Goal: Task Accomplishment & Management: Use online tool/utility

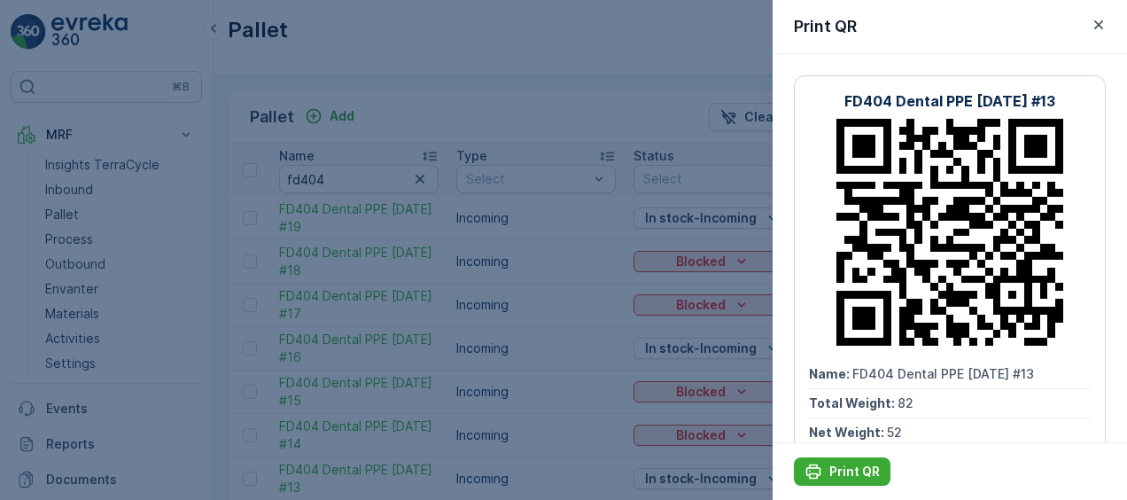
scroll to position [0, 1340]
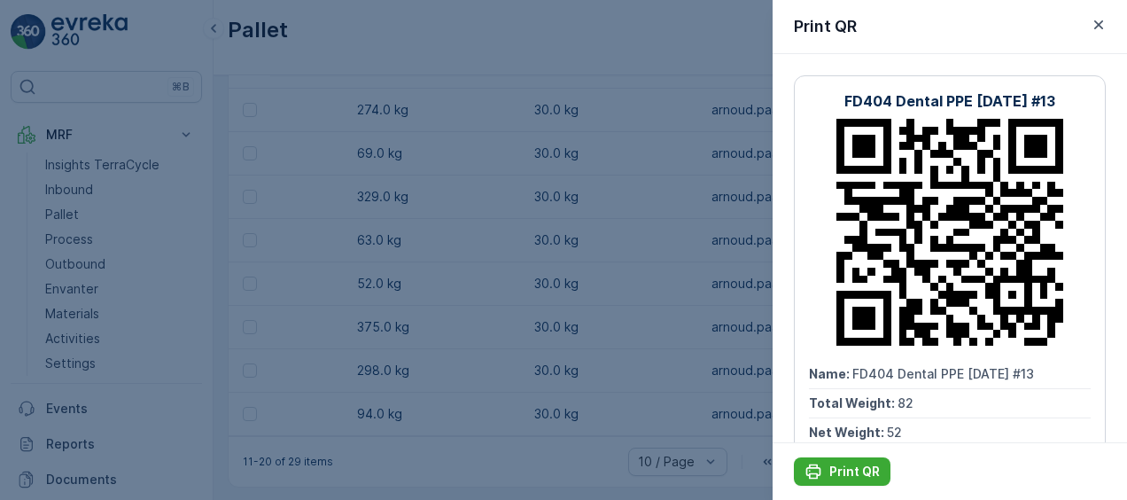
click at [414, 156] on div at bounding box center [563, 250] width 1127 height 500
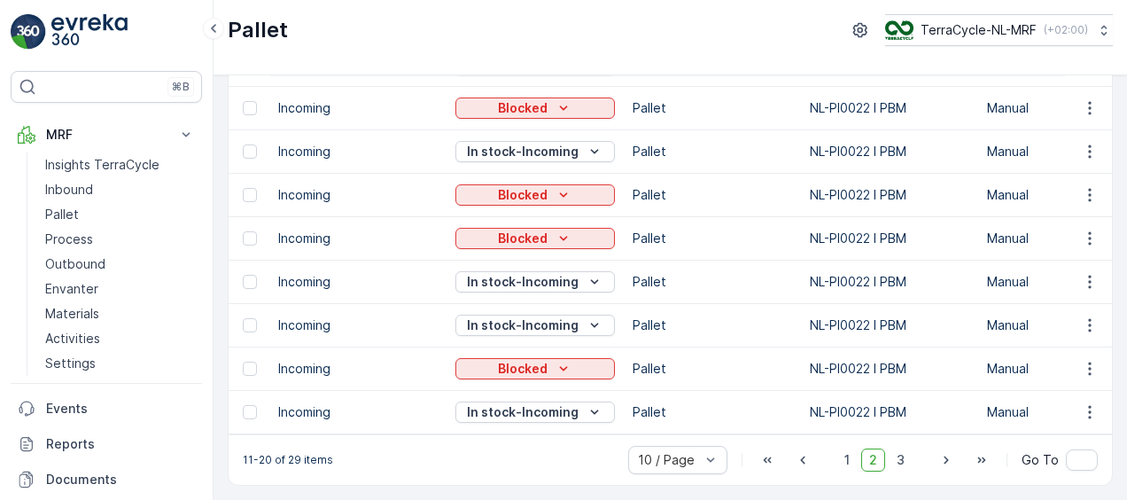
scroll to position [0, 0]
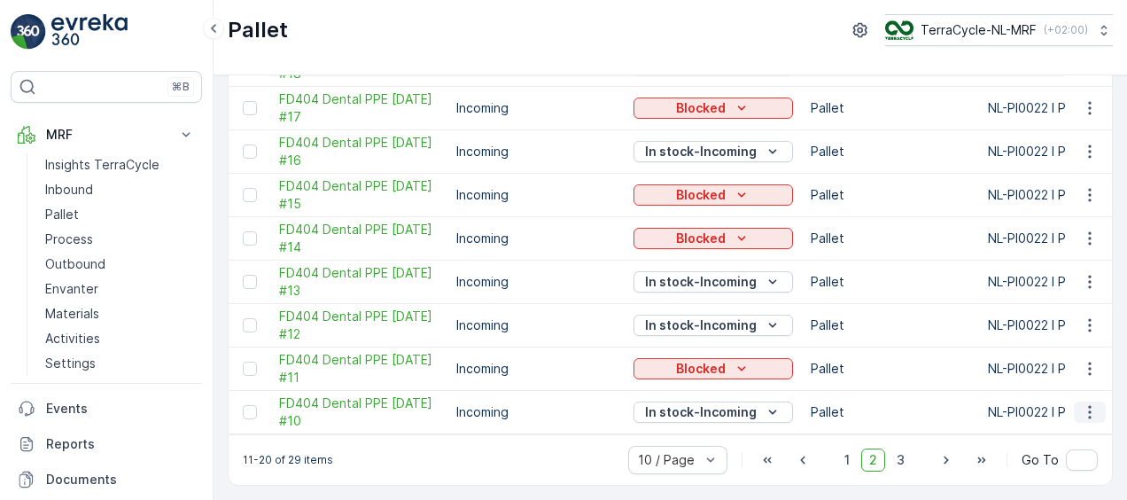
click at [1092, 408] on icon "button" at bounding box center [1090, 412] width 18 height 18
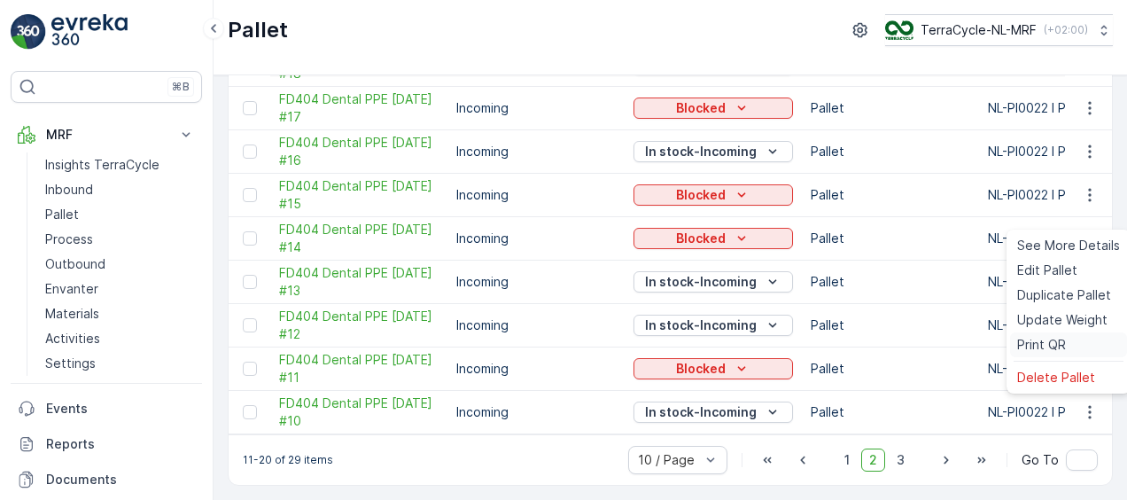
click at [1033, 338] on span "Print QR" at bounding box center [1041, 345] width 49 height 18
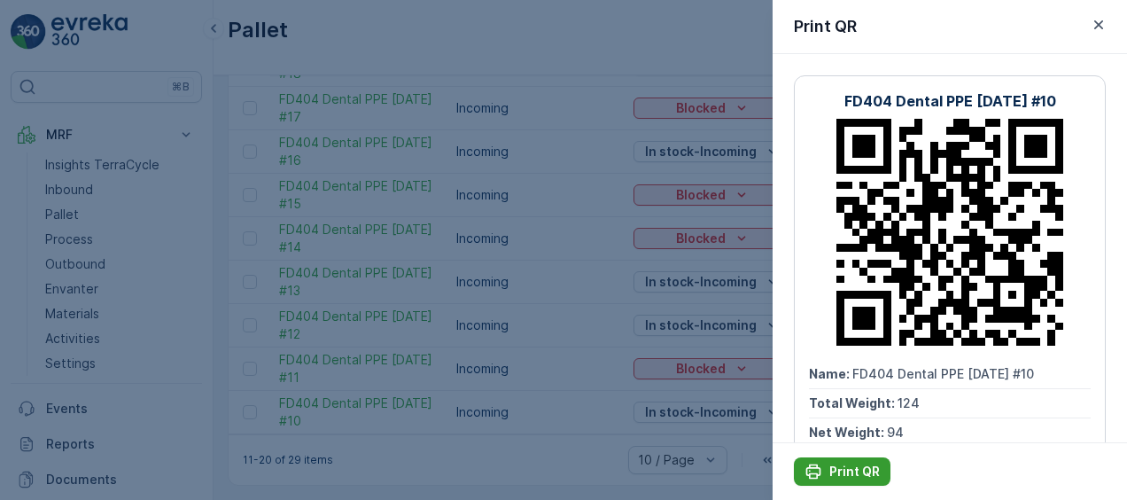
click at [845, 471] on p "Print QR" at bounding box center [854, 472] width 51 height 18
click at [862, 479] on p "Print QR" at bounding box center [854, 472] width 51 height 18
click at [580, 124] on div at bounding box center [563, 250] width 1127 height 500
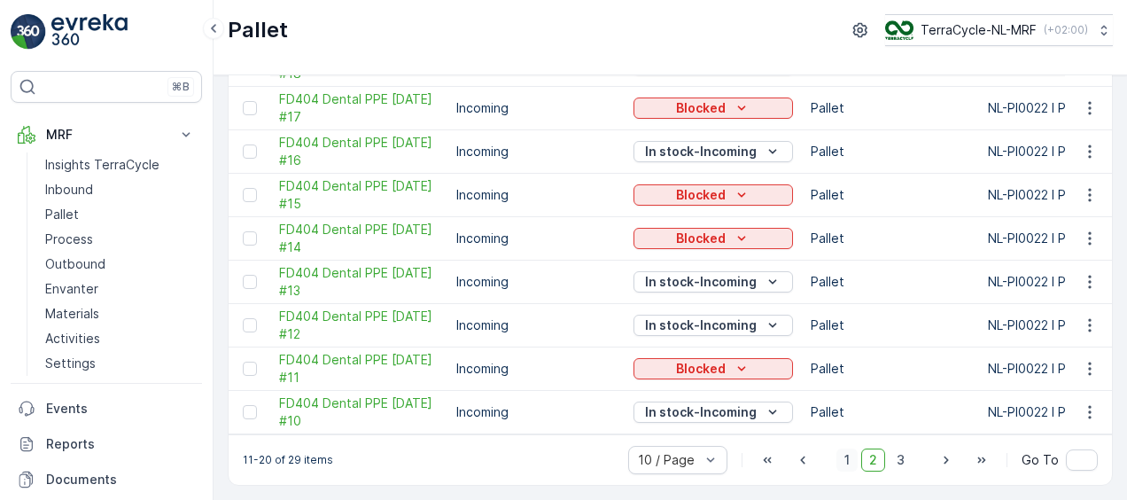
click at [847, 461] on span "1" at bounding box center [847, 459] width 21 height 23
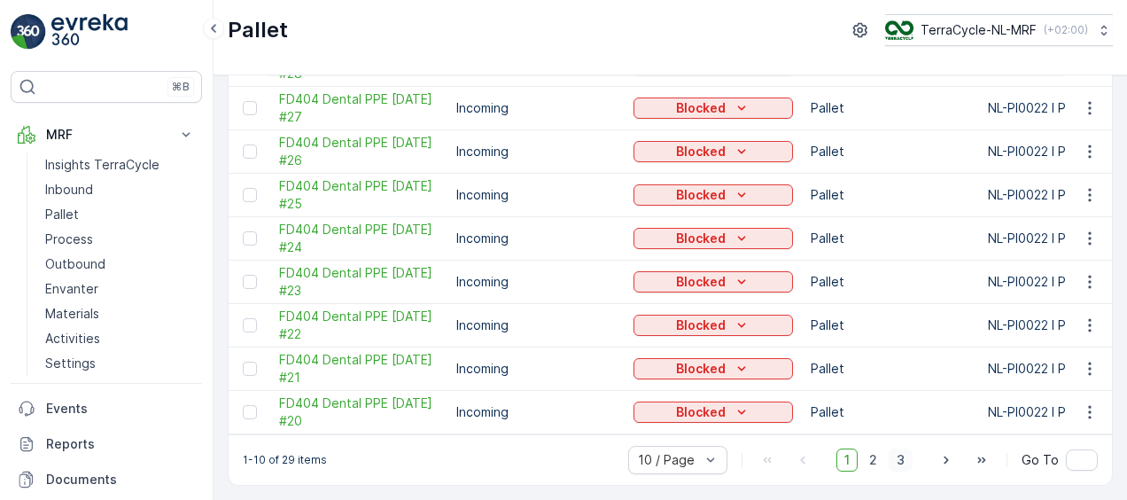
click at [896, 456] on span "3" at bounding box center [901, 459] width 24 height 23
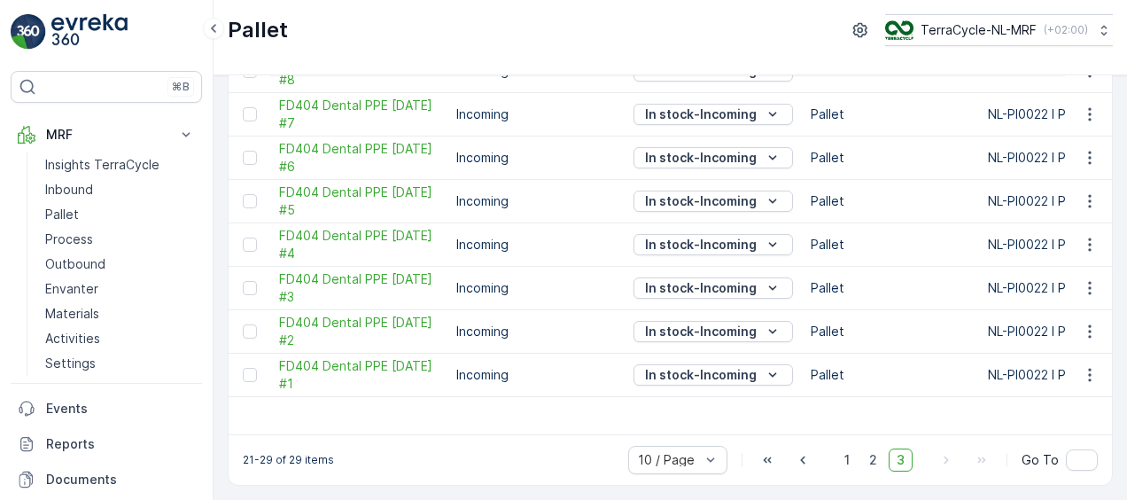
scroll to position [194, 0]
click at [1083, 323] on icon "button" at bounding box center [1090, 332] width 18 height 18
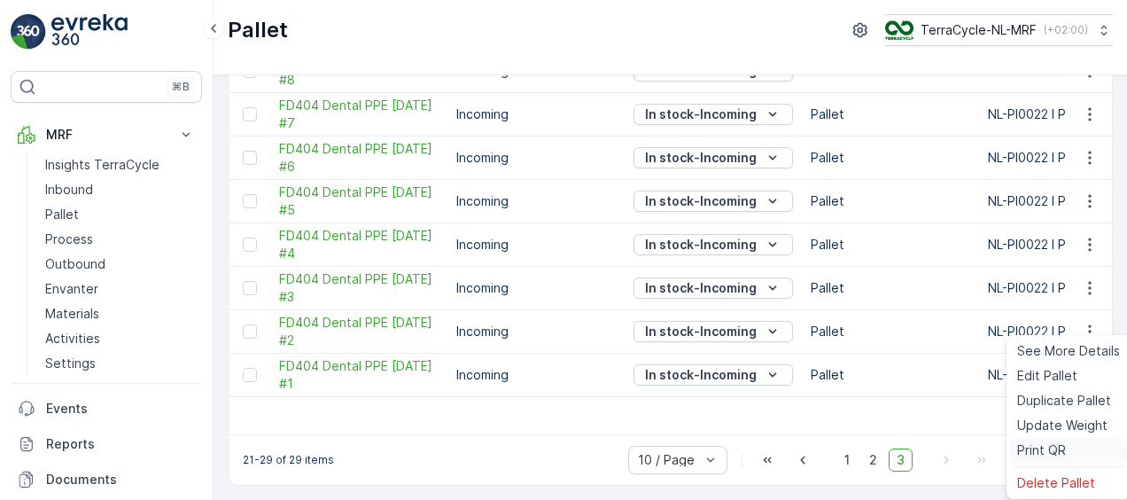
click at [1052, 449] on span "Print QR" at bounding box center [1041, 450] width 49 height 18
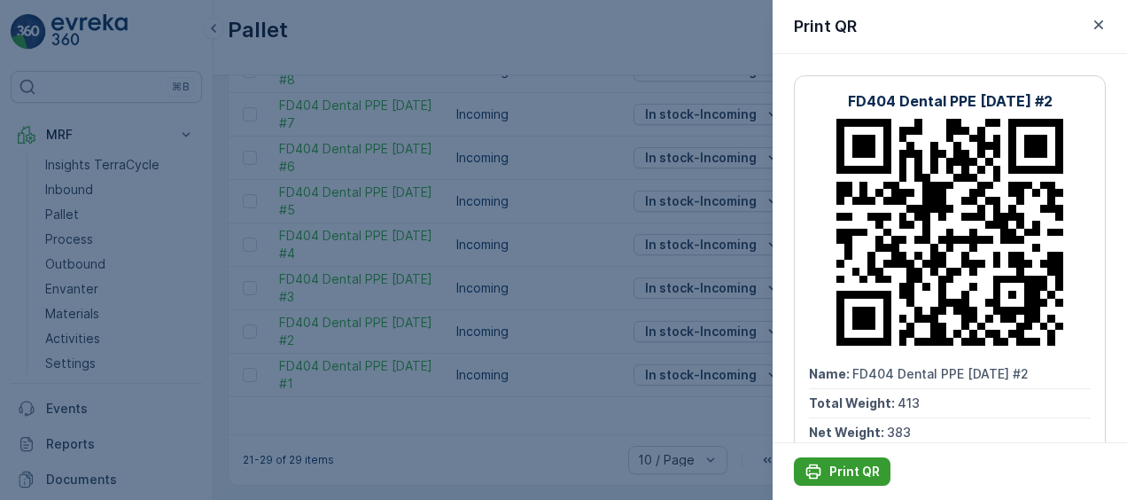
click at [844, 471] on p "Print QR" at bounding box center [854, 472] width 51 height 18
click at [1102, 23] on icon "button" at bounding box center [1099, 25] width 18 height 18
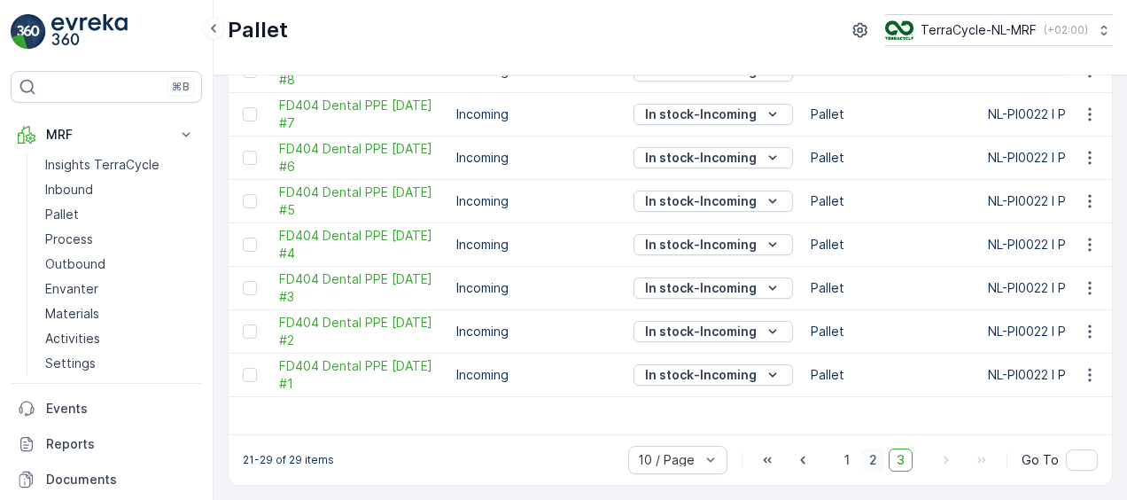
click at [873, 455] on span "2" at bounding box center [873, 459] width 24 height 23
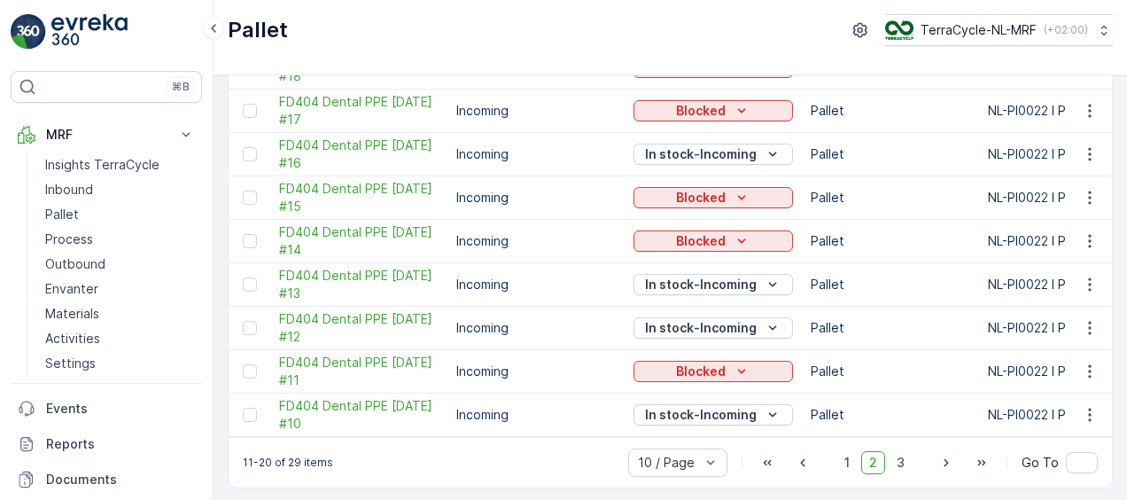
click at [1081, 33] on icon "button" at bounding box center [1090, 24] width 18 height 18
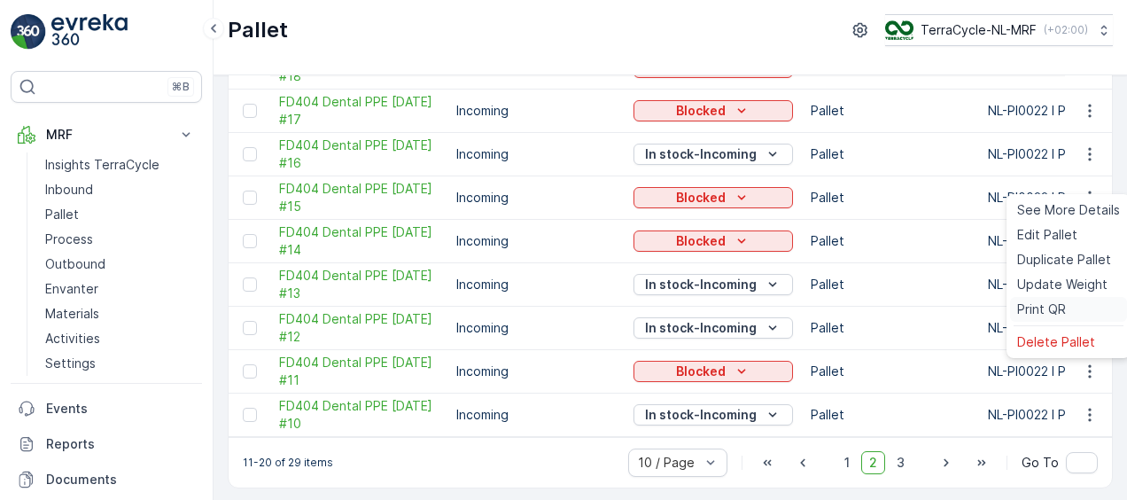
click at [1025, 307] on span "Print QR" at bounding box center [1041, 309] width 49 height 18
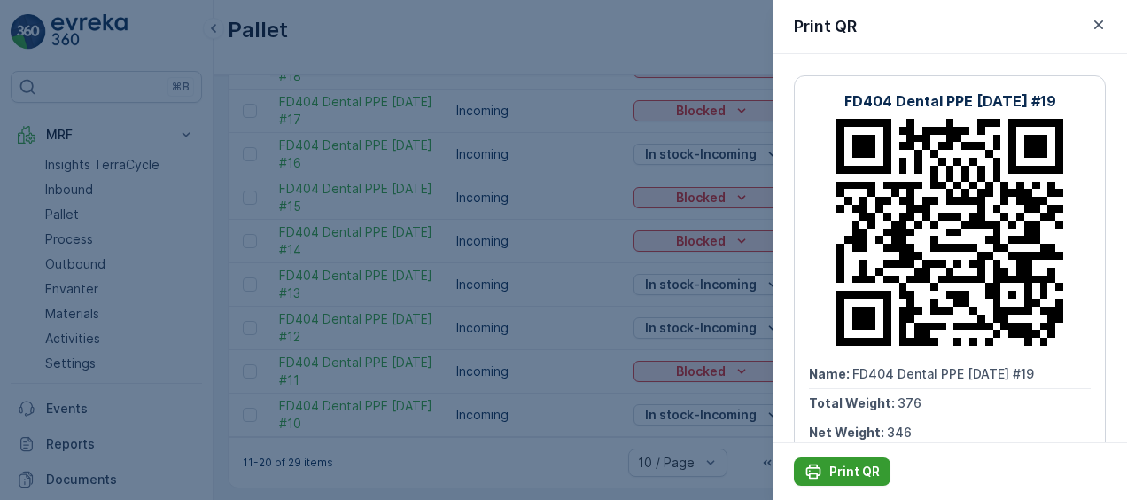
click at [840, 479] on p "Print QR" at bounding box center [854, 472] width 51 height 18
click at [58, 27] on div at bounding box center [563, 250] width 1127 height 500
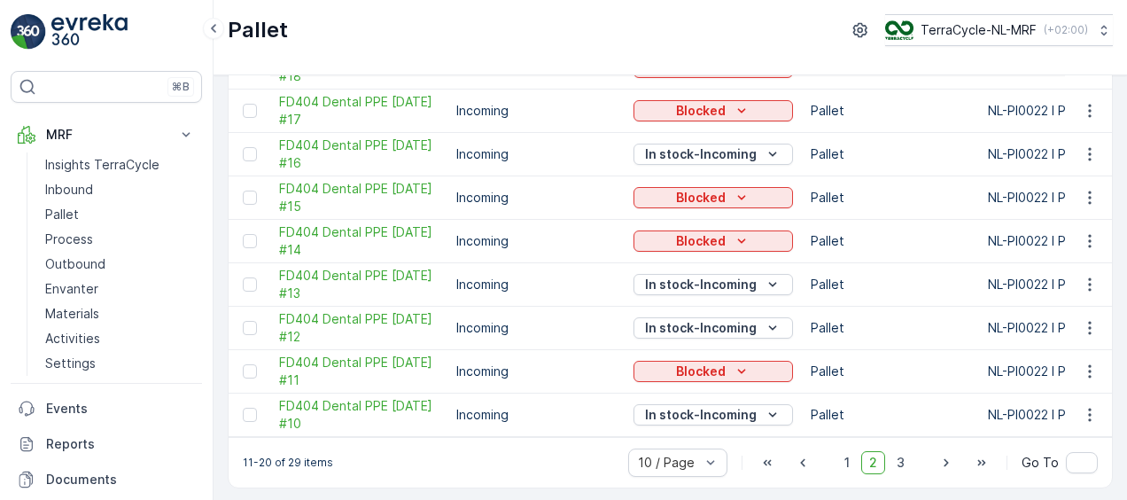
click at [76, 29] on img at bounding box center [89, 31] width 76 height 35
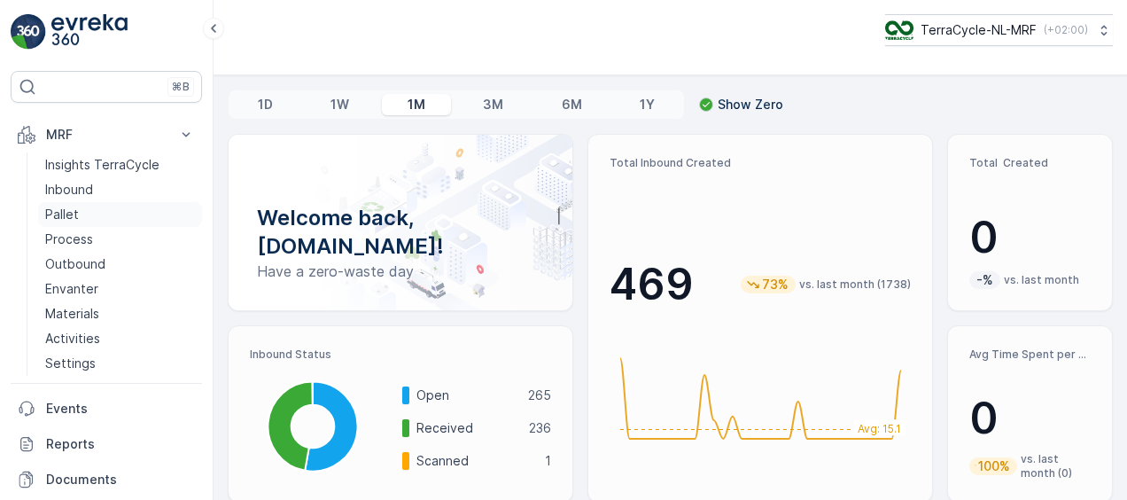
click at [78, 211] on link "Pallet" at bounding box center [120, 214] width 164 height 25
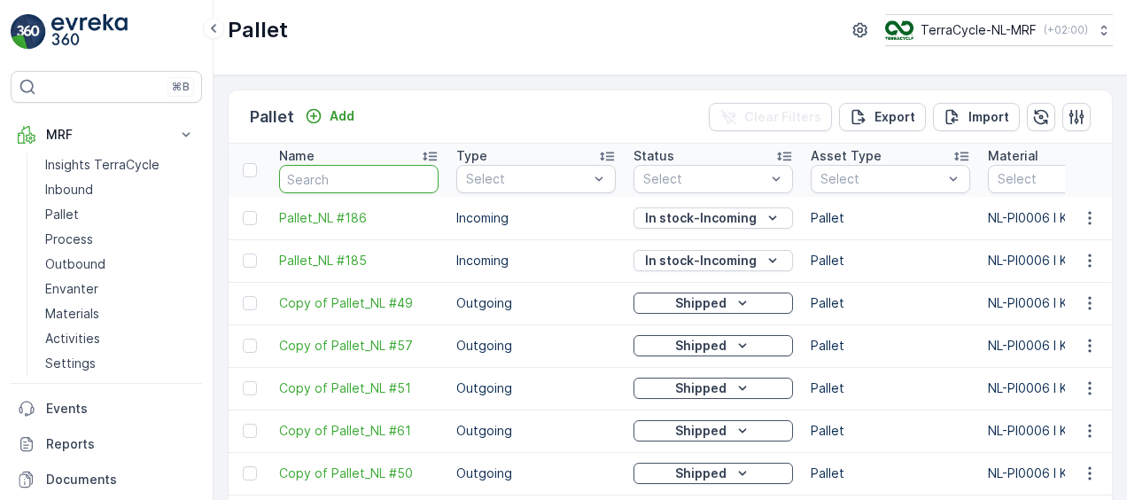
click at [346, 179] on input "text" at bounding box center [359, 179] width 160 height 28
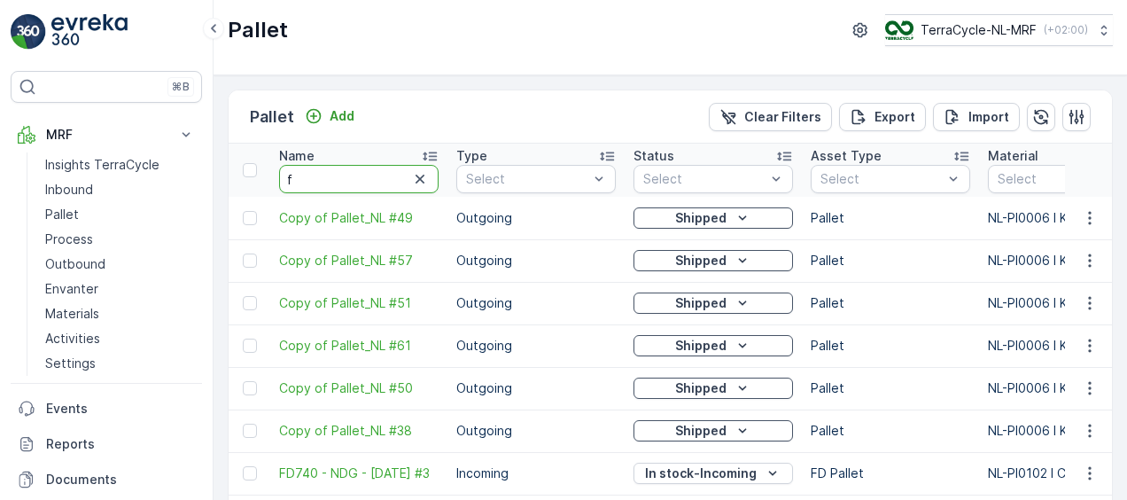
click at [346, 179] on input "f" at bounding box center [359, 179] width 160 height 28
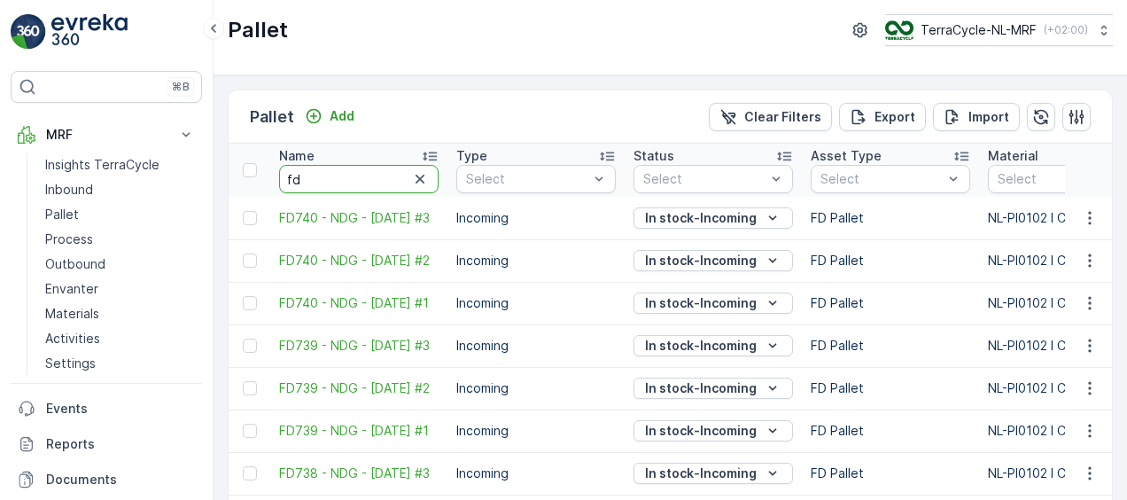
click at [346, 179] on input "fd" at bounding box center [359, 179] width 160 height 28
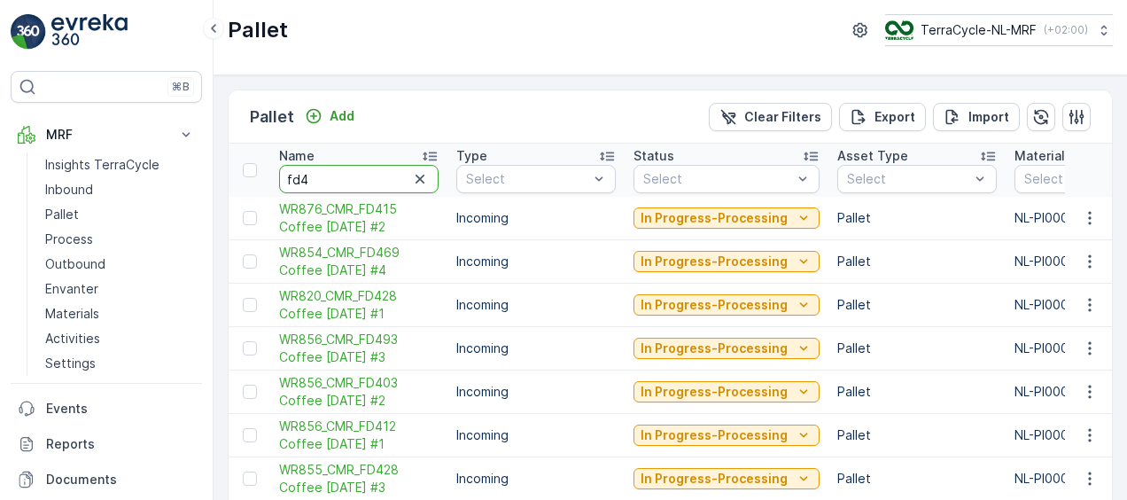
click at [346, 179] on input "fd4" at bounding box center [359, 179] width 160 height 28
click at [346, 179] on input "fd40" at bounding box center [359, 179] width 160 height 28
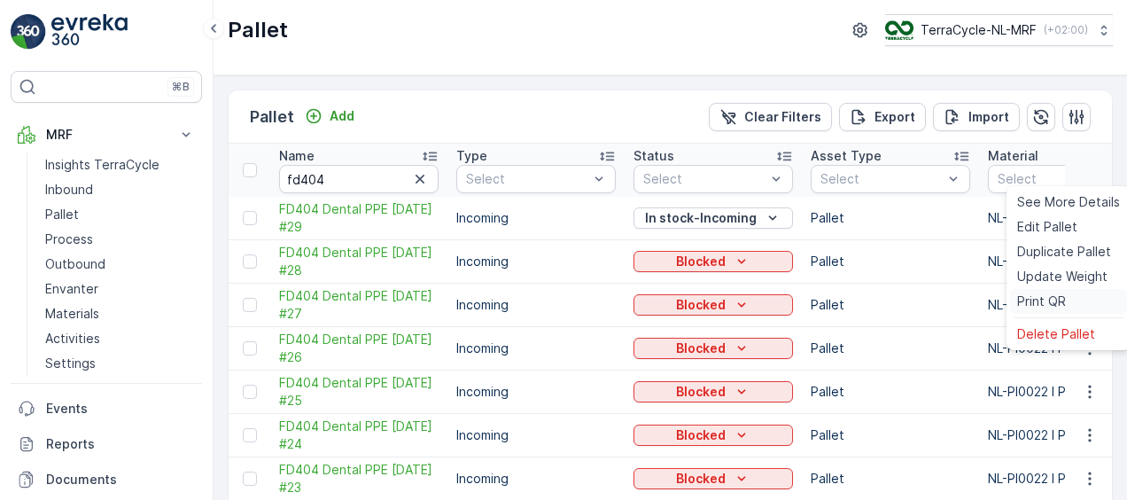
click at [1059, 300] on span "Print QR" at bounding box center [1041, 301] width 49 height 18
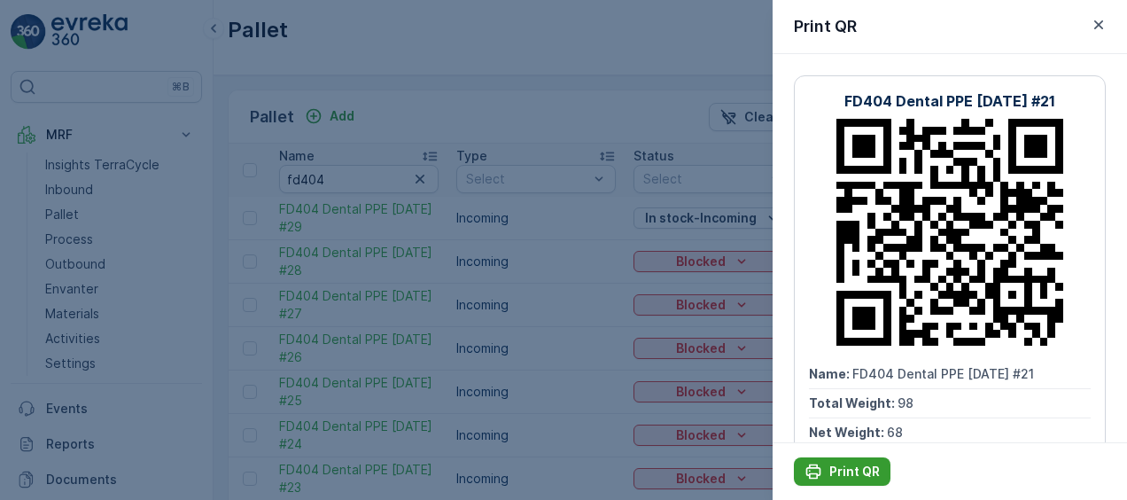
click at [845, 464] on p "Print QR" at bounding box center [854, 472] width 51 height 18
